Goal: Task Accomplishment & Management: Use online tool/utility

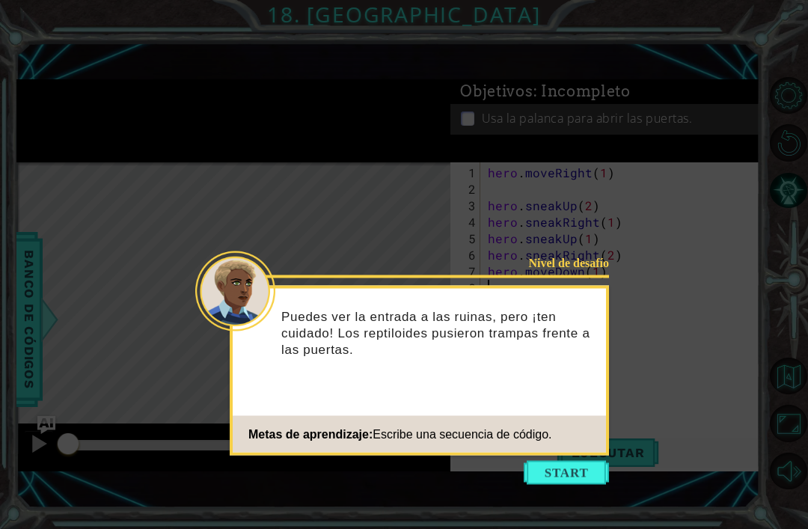
click at [548, 461] on button "Start" at bounding box center [566, 473] width 85 height 24
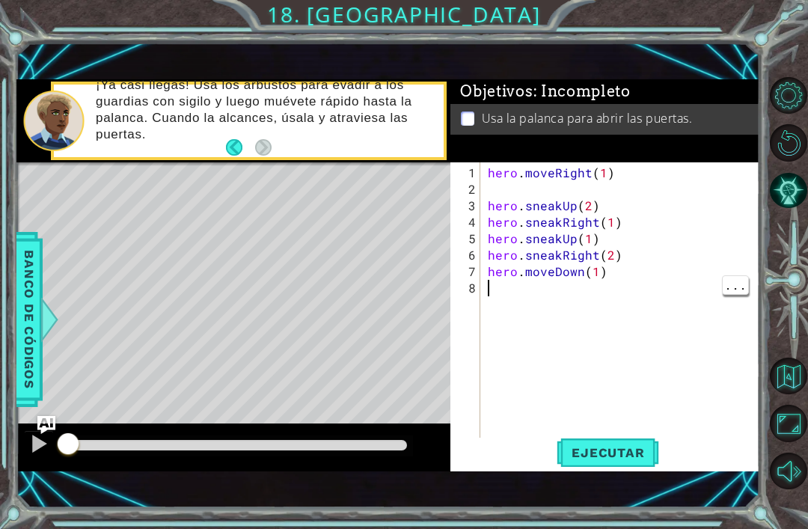
click at [494, 315] on div "hero . moveRight ( 1 ) hero . sneakUp ( 2 ) hero . sneakRight ( 1 ) hero . snea…" at bounding box center [624, 321] width 279 height 313
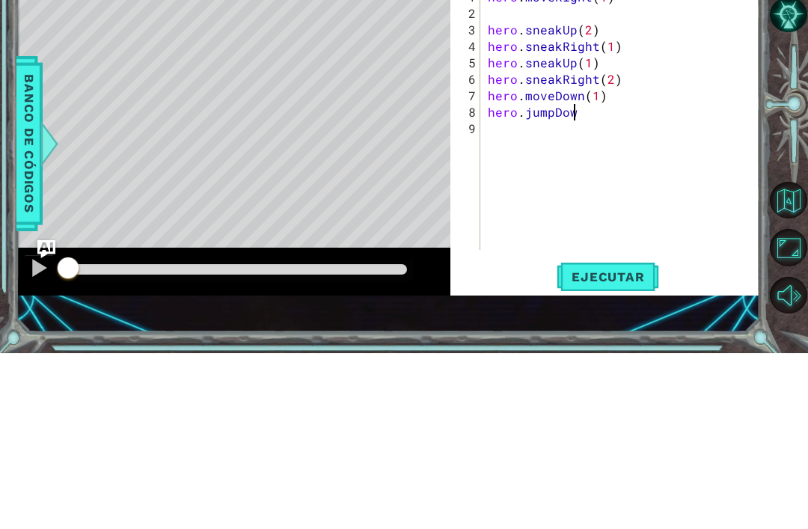
scroll to position [0, 5]
type textarea "hero.jumpDown()"
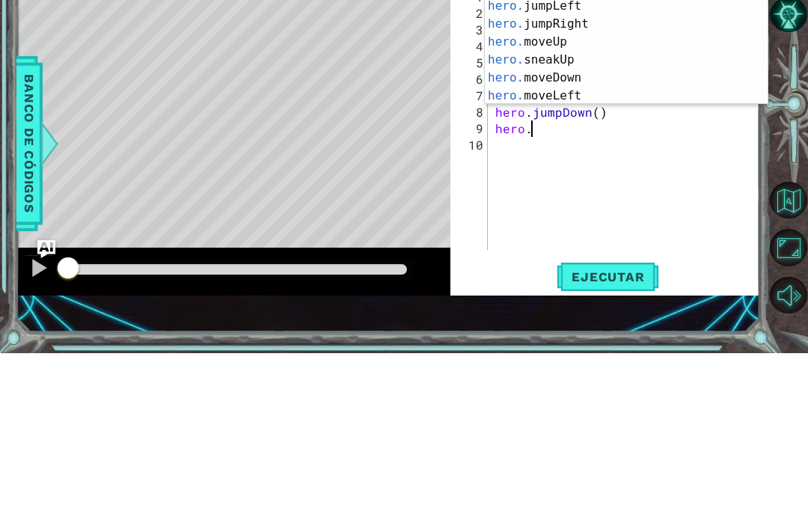
scroll to position [0, 2]
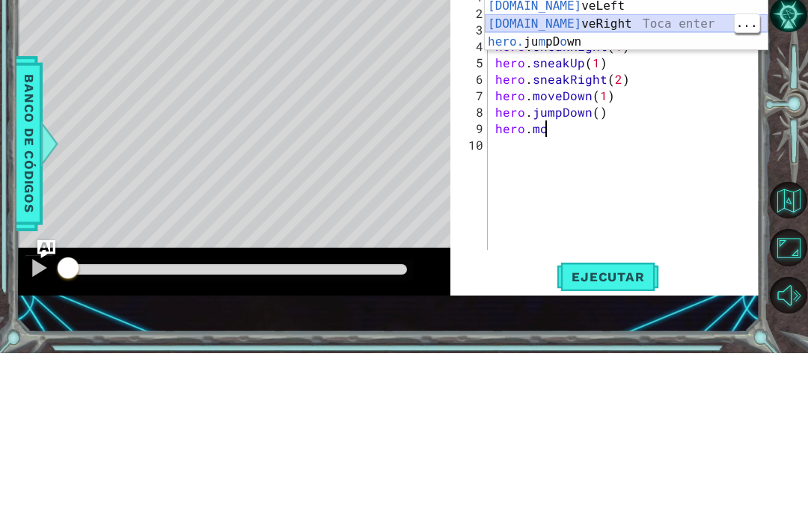
click at [617, 137] on div "[DOMAIN_NAME] veUp Toca enter [DOMAIN_NAME] veDown Toca enter [DOMAIN_NAME] veL…" at bounding box center [626, 200] width 283 height 126
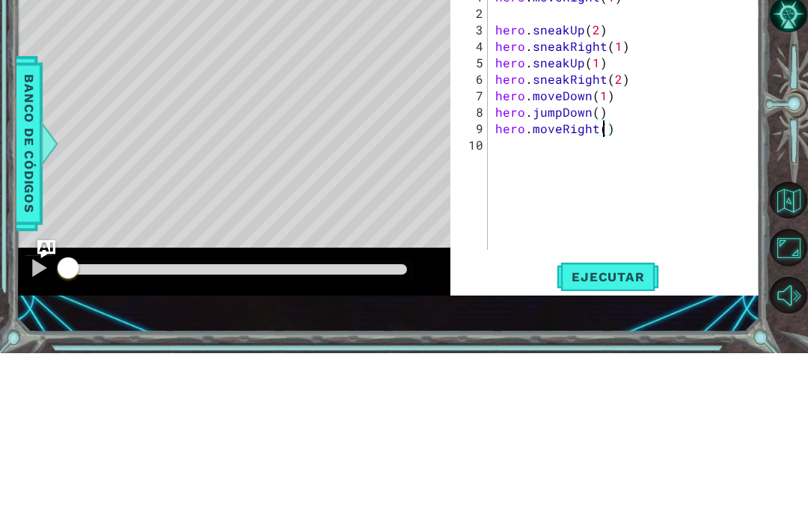
type textarea "hero.moveRight(2)"
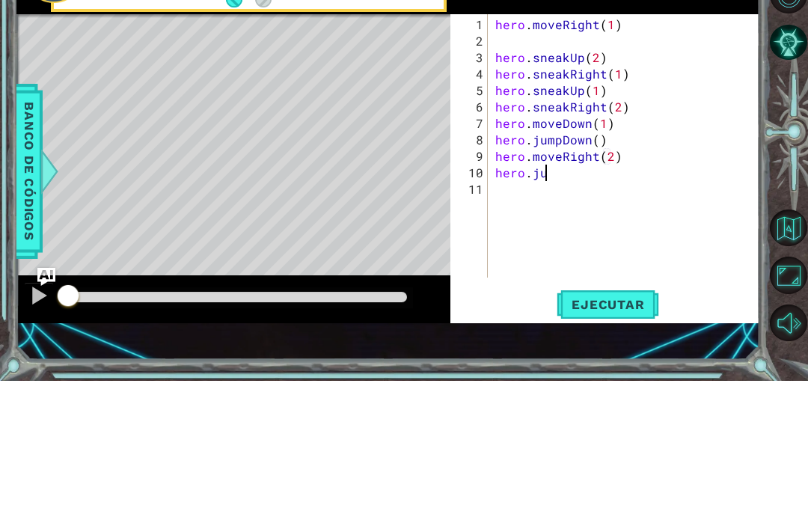
type textarea "hero.jum"
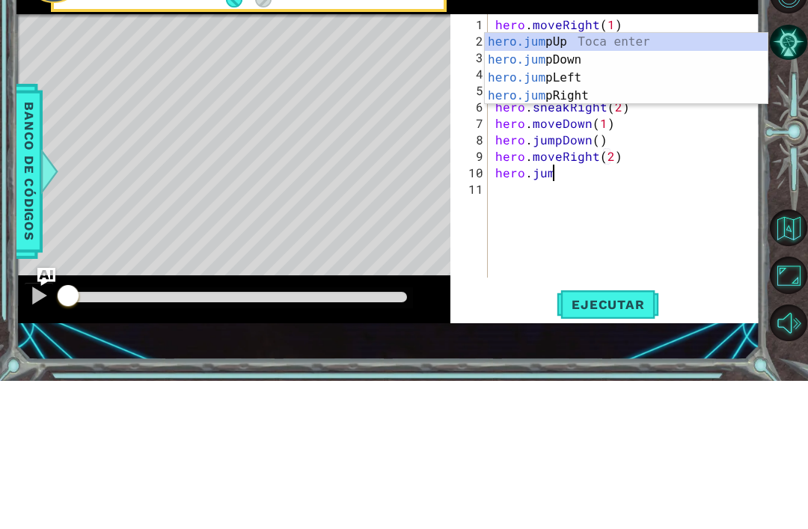
scroll to position [0, 3]
click at [574, 181] on div "hero.jum pUp Toca enter hero.jum pDown Toca enter hero.jum pLeft Toca enter her…" at bounding box center [626, 235] width 283 height 108
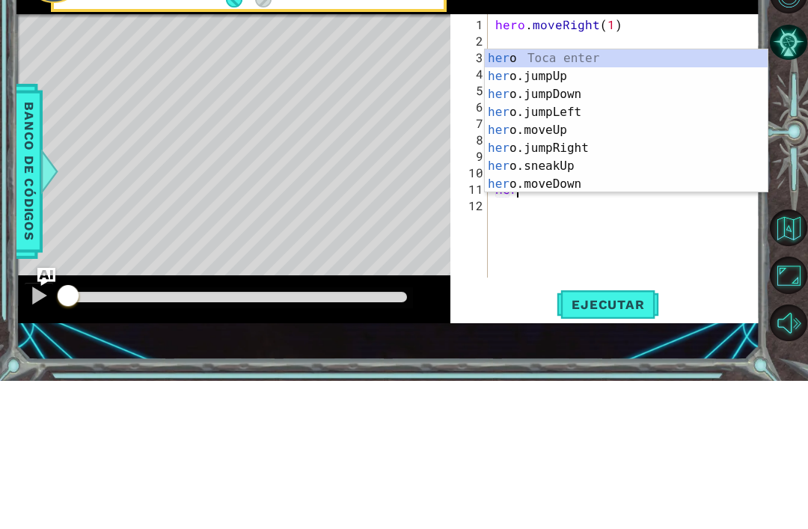
scroll to position [0, 1]
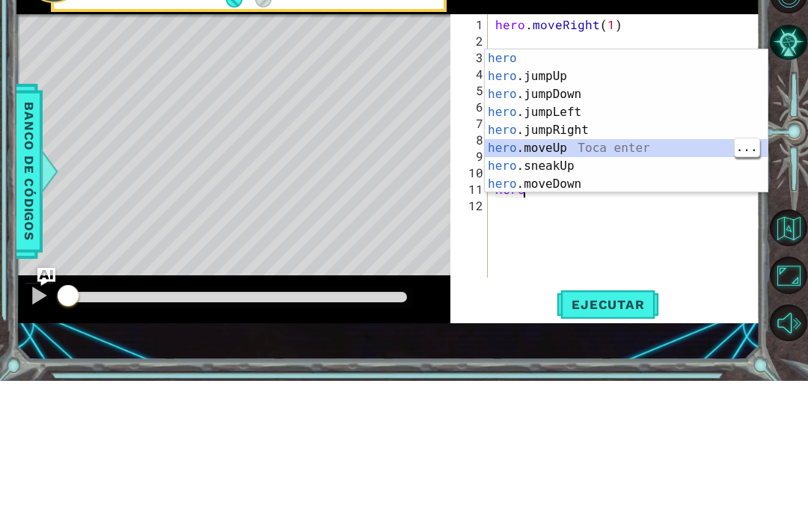
click at [612, 198] on div "hero Toca enter hero .jumpUp Toca enter hero .jumpDown Toca enter hero .jumpLef…" at bounding box center [626, 288] width 283 height 180
type textarea "hero.moveUp(1)"
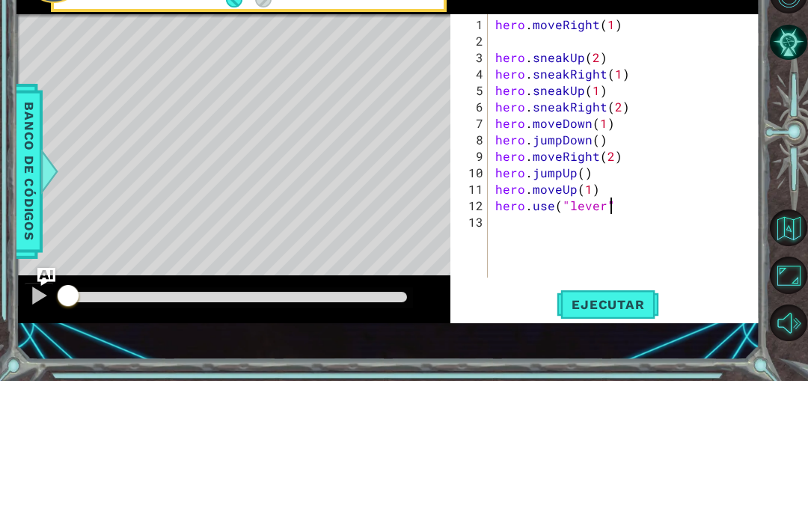
scroll to position [0, 7]
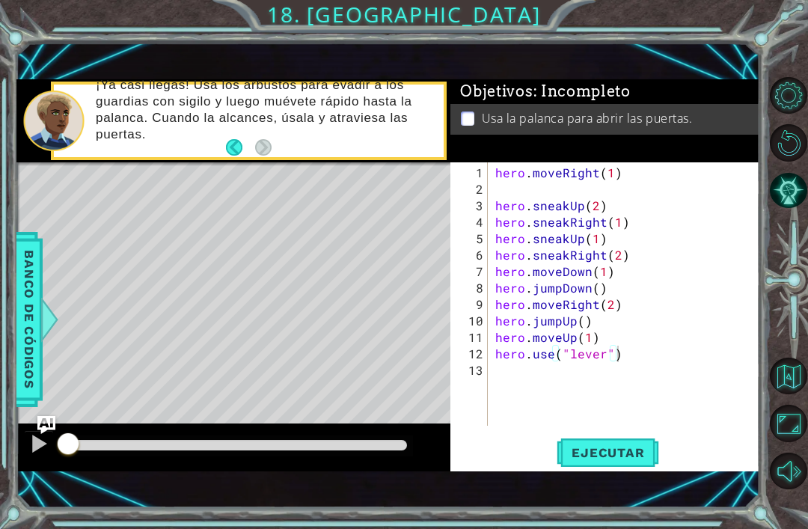
click at [626, 447] on span "Ejecutar" at bounding box center [608, 452] width 103 height 15
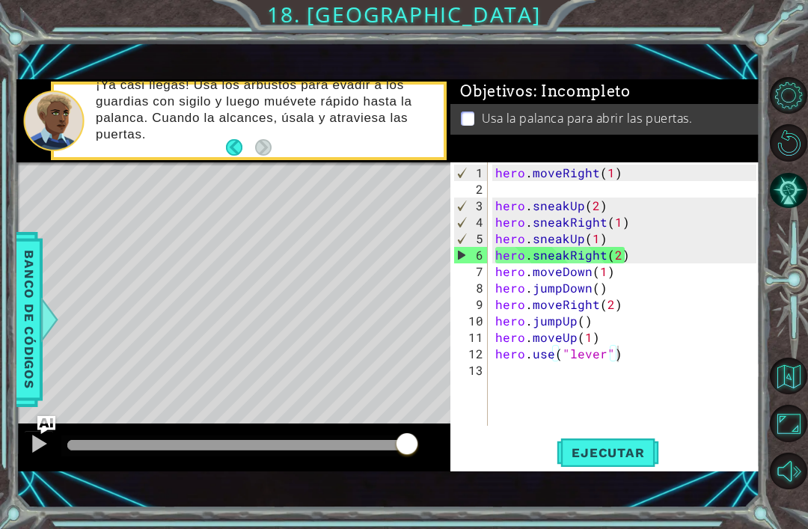
click at [633, 450] on span "Ejecutar" at bounding box center [608, 452] width 103 height 15
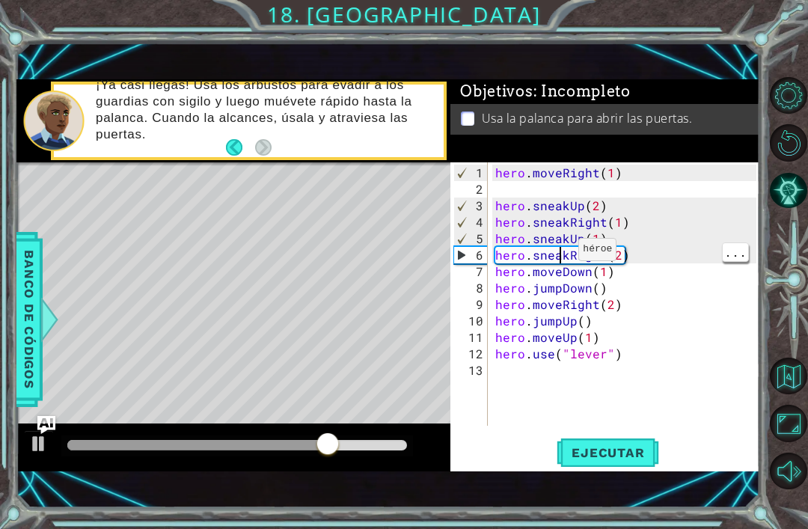
click at [560, 256] on div "hero . moveRight ( 1 ) hero . sneakUp ( 2 ) hero . sneakRight ( 1 ) hero . snea…" at bounding box center [628, 313] width 272 height 296
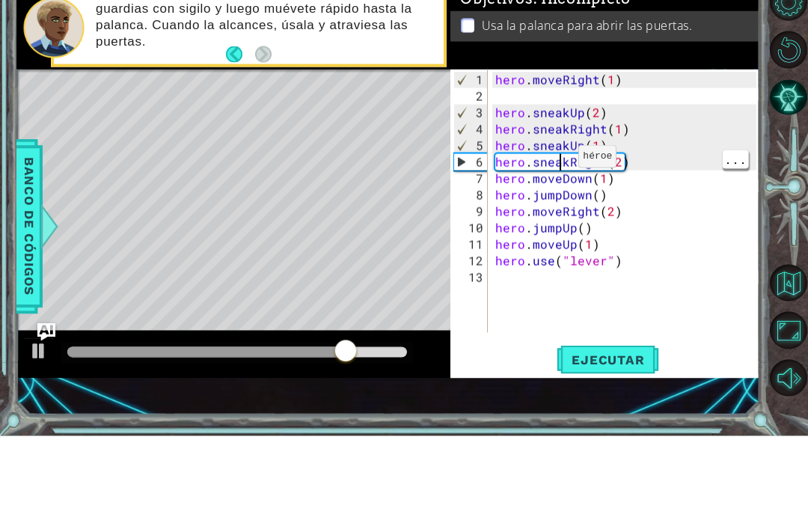
click at [561, 165] on div "hero . moveRight ( 1 ) hero . sneakUp ( 2 ) hero . sneakRight ( 1 ) hero . snea…" at bounding box center [628, 313] width 272 height 296
click at [560, 165] on div "hero . moveRight ( 1 ) hero . sneakUp ( 2 ) hero . sneakRight ( 1 ) hero . snea…" at bounding box center [628, 313] width 272 height 296
click at [564, 165] on div "hero . moveRight ( 1 ) hero . sneakUp ( 2 ) hero . sneakRight ( 1 ) hero . snea…" at bounding box center [628, 313] width 272 height 296
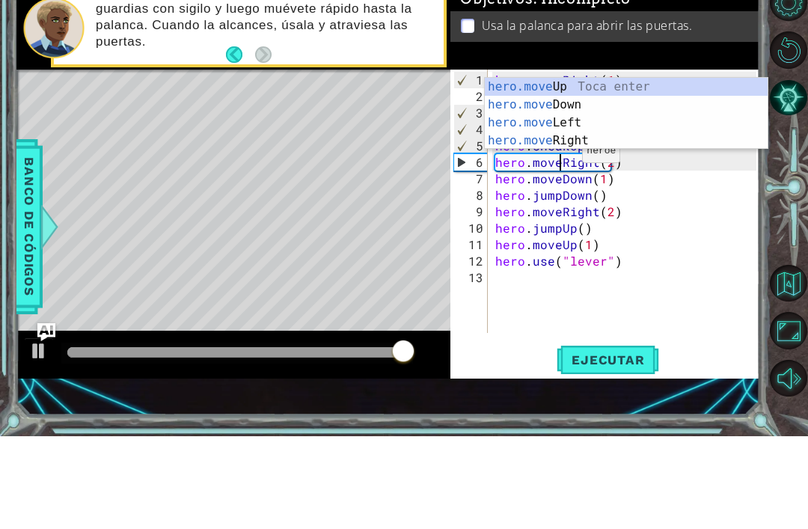
scroll to position [0, 4]
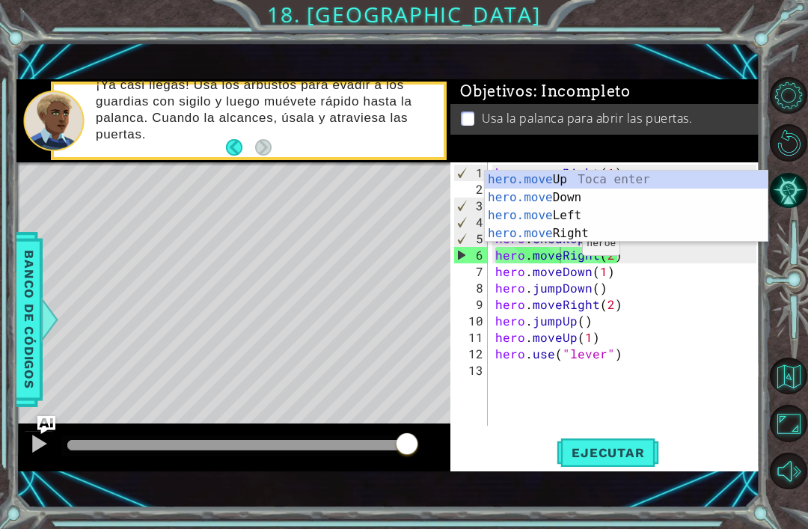
type textarea "hero.moveRight(2)"
click at [611, 452] on span "Ejecutar" at bounding box center [608, 452] width 103 height 15
